Goal: Find specific page/section: Find specific page/section

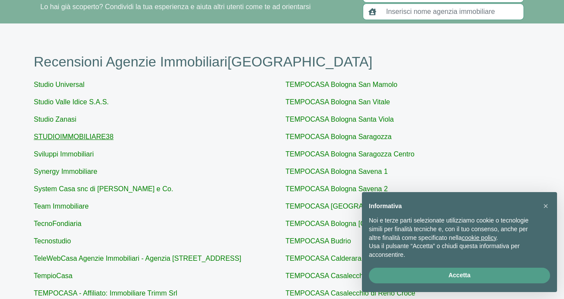
click at [85, 139] on link "STUDIOIMMOBILIARE38" at bounding box center [74, 136] width 80 height 7
type input "STUDIOIMMOBILIARE38"
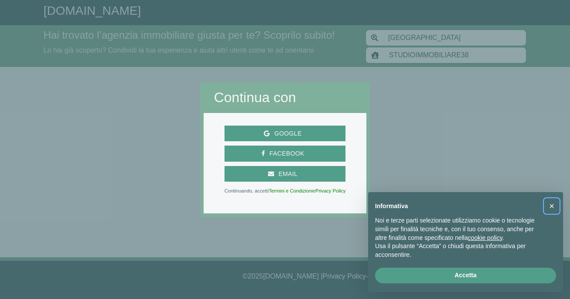
click at [550, 201] on span "×" at bounding box center [551, 206] width 5 height 10
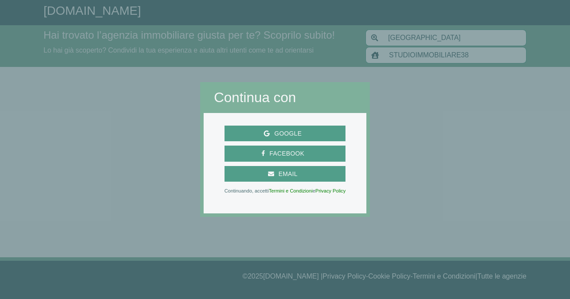
click at [295, 232] on div at bounding box center [285, 258] width 170 height 82
click at [378, 107] on div at bounding box center [470, 149] width 200 height 299
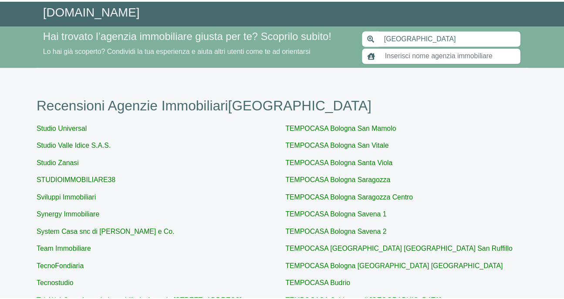
scroll to position [44, 0]
